Goal: Task Accomplishment & Management: Complete application form

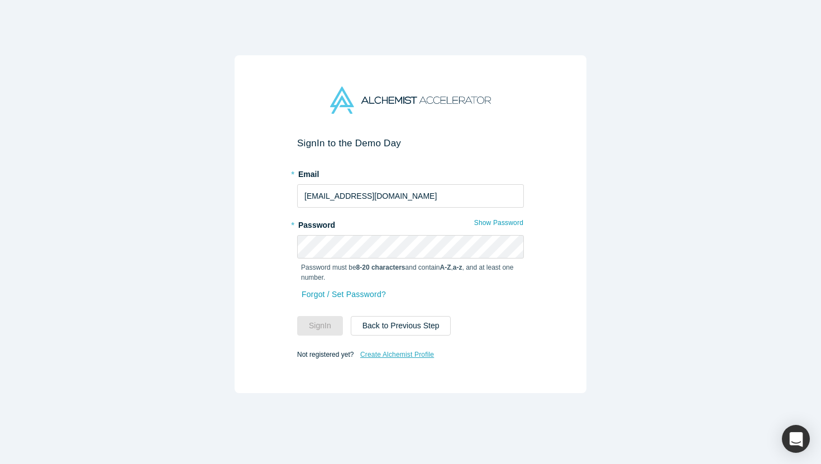
click at [403, 358] on link "Create Alchemist Profile" at bounding box center [397, 355] width 75 height 15
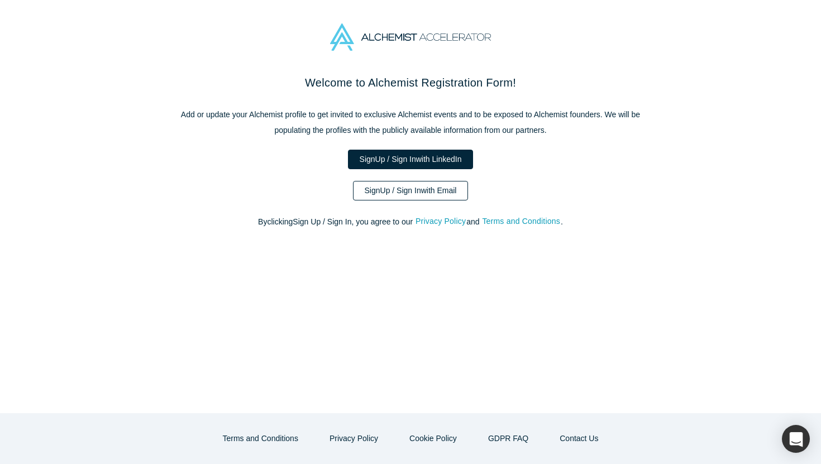
click at [427, 187] on link "Sign Up / Sign In with Email" at bounding box center [411, 191] width 116 height 20
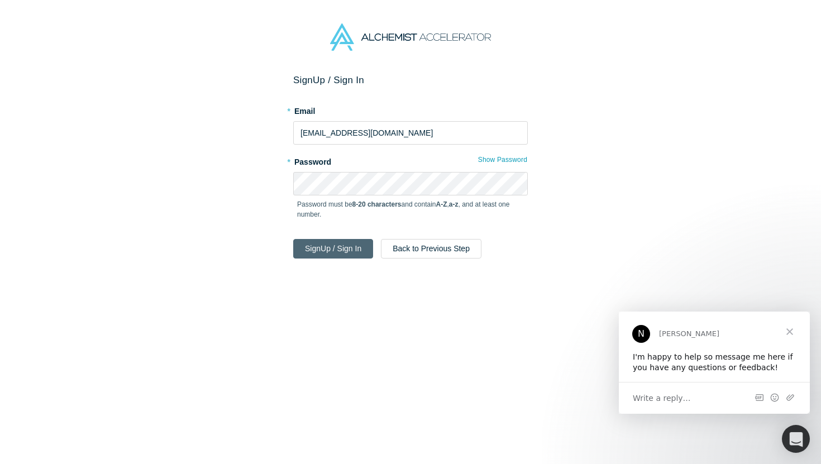
click at [330, 244] on button "Sign Up / Sign In" at bounding box center [333, 249] width 80 height 20
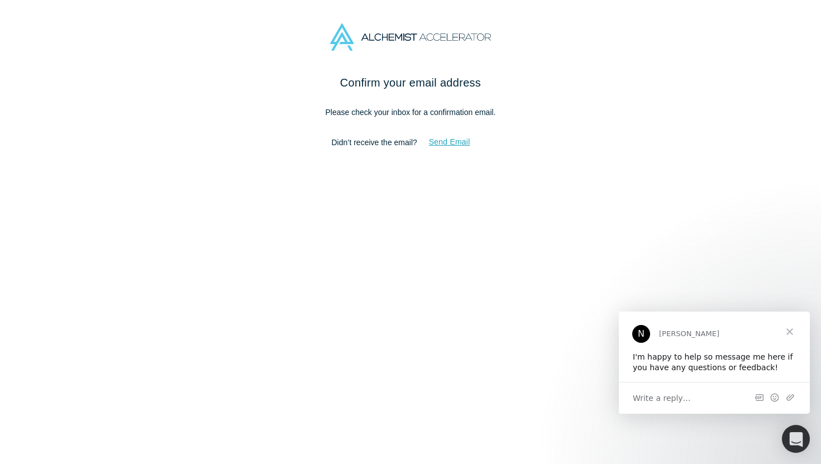
click at [446, 142] on button "Send Email" at bounding box center [449, 142] width 65 height 20
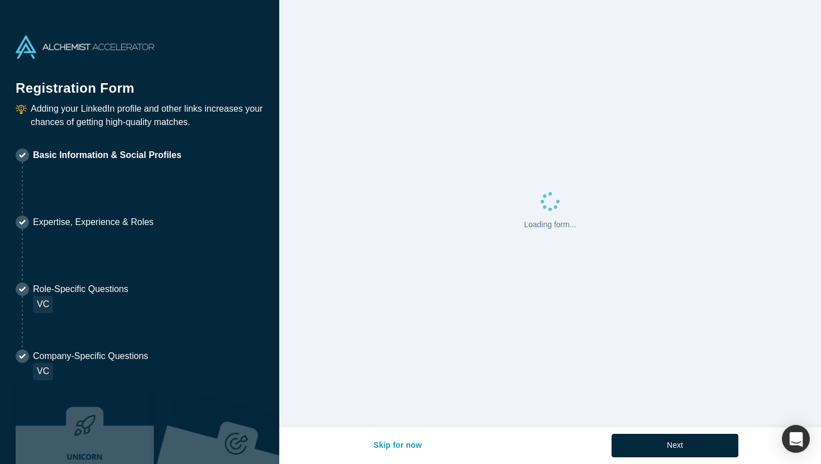
select select "US"
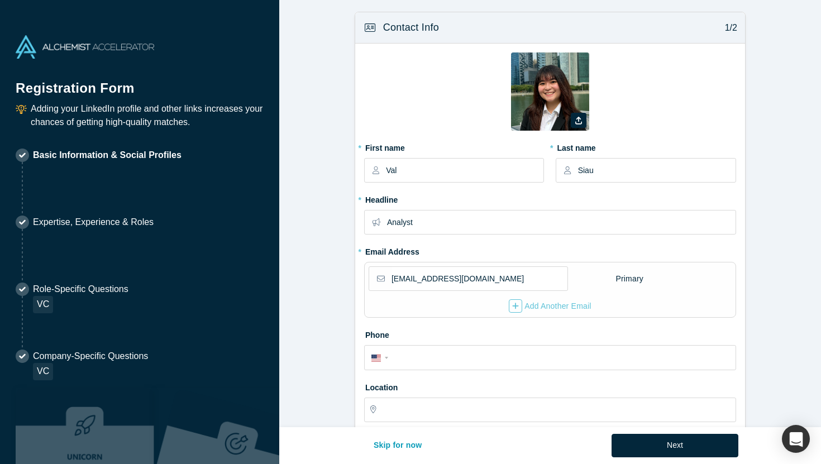
type input "[GEOGRAPHIC_DATA], [GEOGRAPHIC_DATA], [GEOGRAPHIC_DATA]"
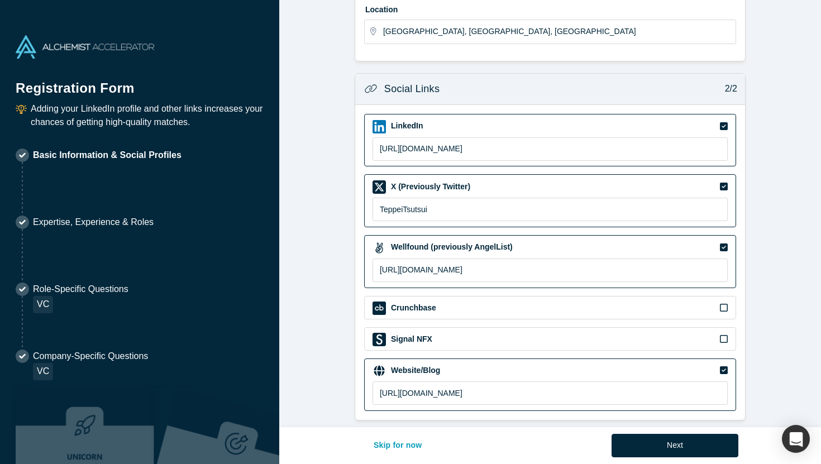
scroll to position [387, 0]
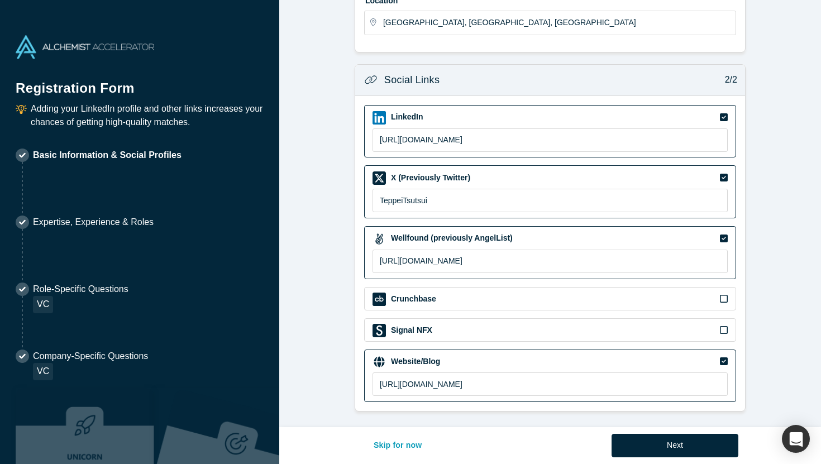
click at [727, 179] on icon at bounding box center [724, 178] width 8 height 8
click at [0, 0] on input "checkbox" at bounding box center [0, 0] width 0 height 0
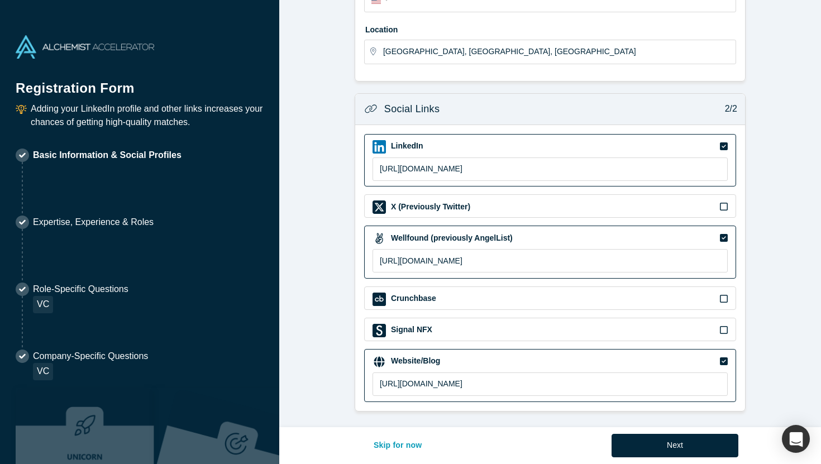
click at [725, 239] on icon at bounding box center [724, 238] width 8 height 8
click at [0, 0] on input "checkbox" at bounding box center [0, 0] width 0 height 0
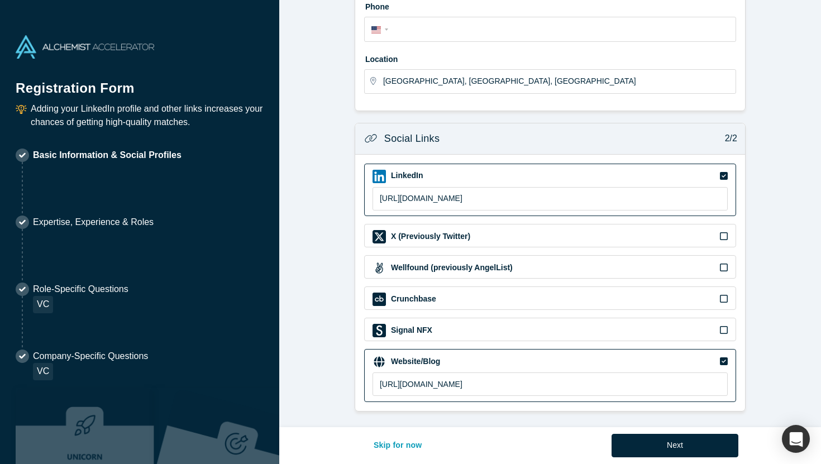
scroll to position [329, 0]
click at [693, 443] on button "Next" at bounding box center [675, 445] width 127 height 23
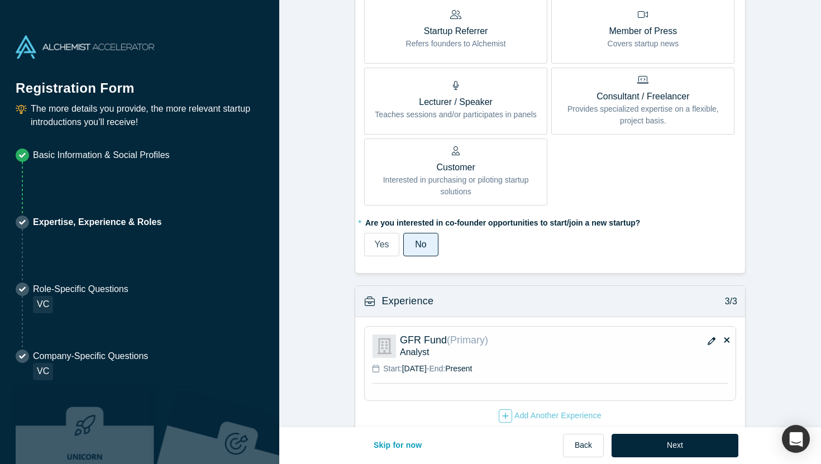
scroll to position [608, 0]
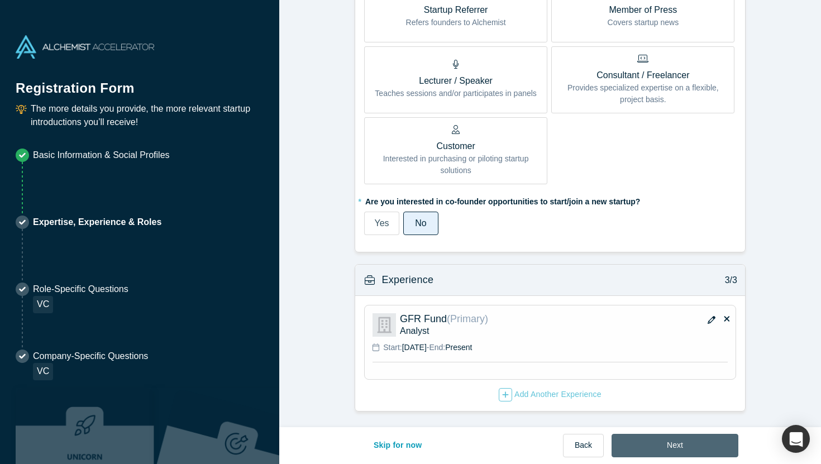
click at [670, 436] on button "Next" at bounding box center [675, 445] width 127 height 23
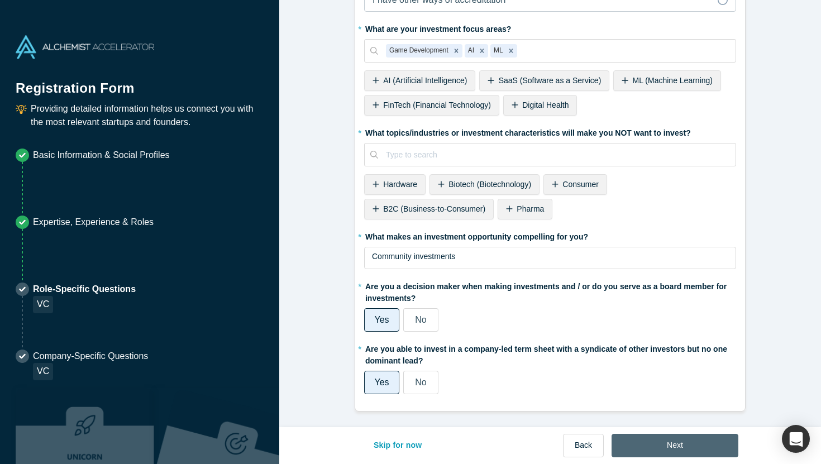
scroll to position [0, 0]
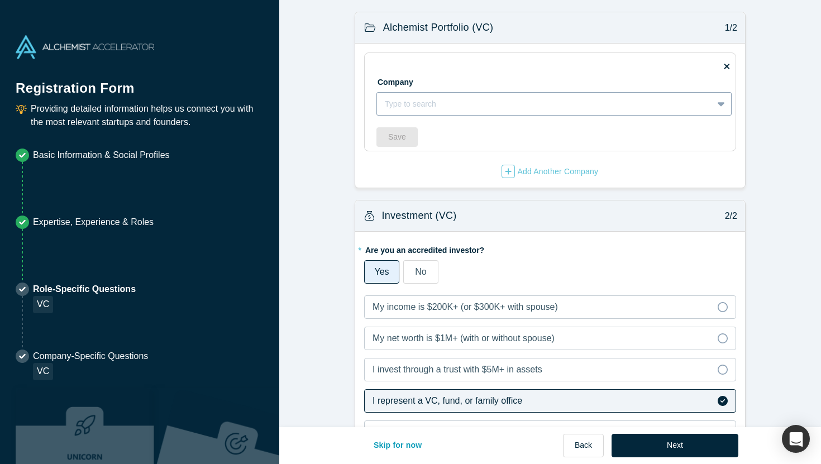
click at [538, 108] on div at bounding box center [545, 104] width 320 height 14
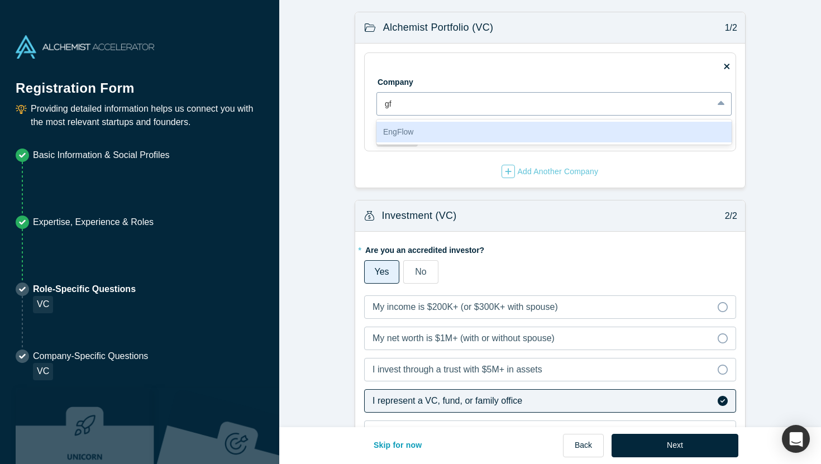
type input "g"
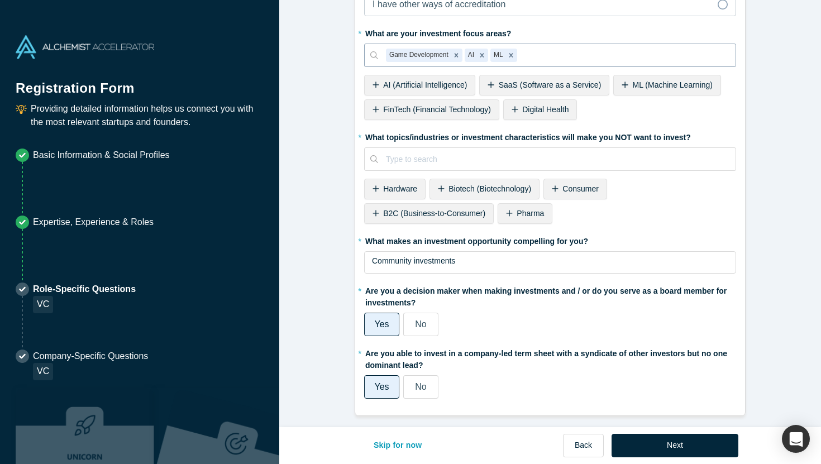
scroll to position [464, 0]
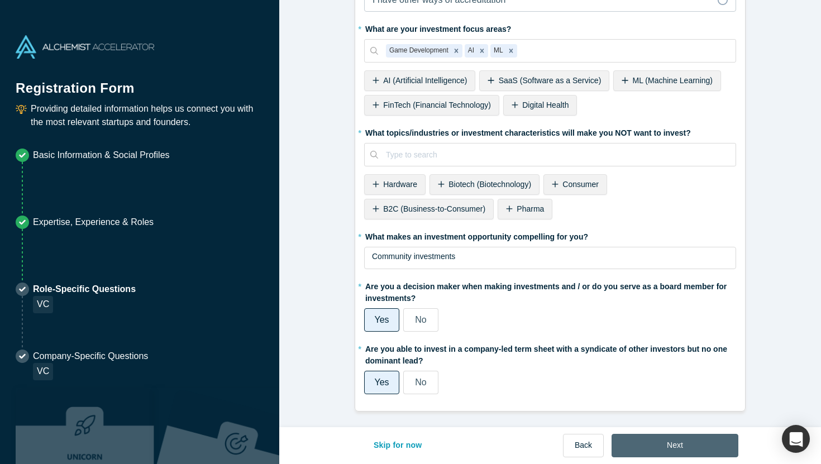
click at [655, 448] on button "Next" at bounding box center [675, 445] width 127 height 23
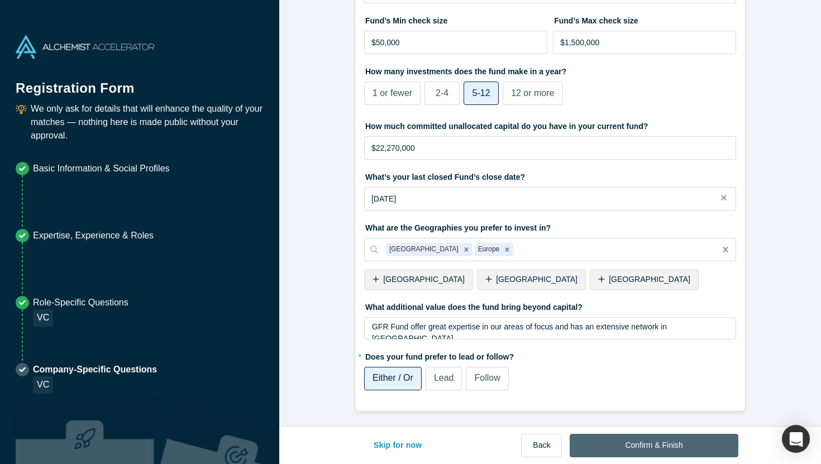
scroll to position [0, 0]
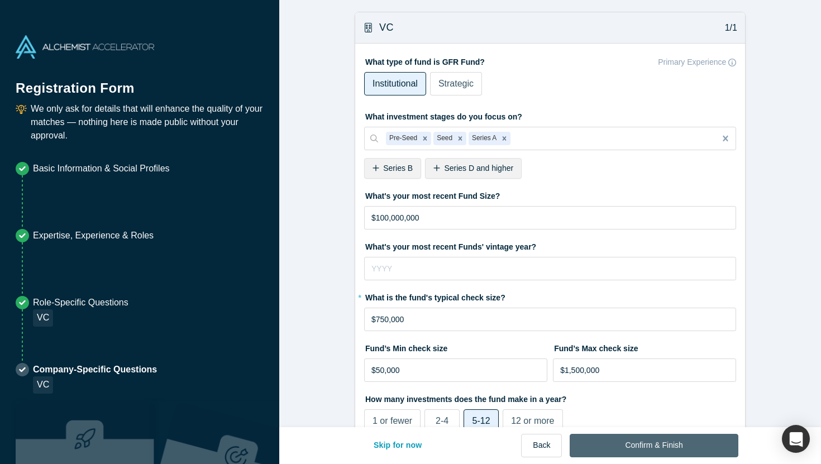
click at [655, 448] on button "Confirm & Finish" at bounding box center [654, 445] width 168 height 23
